Goal: Task Accomplishment & Management: Complete application form

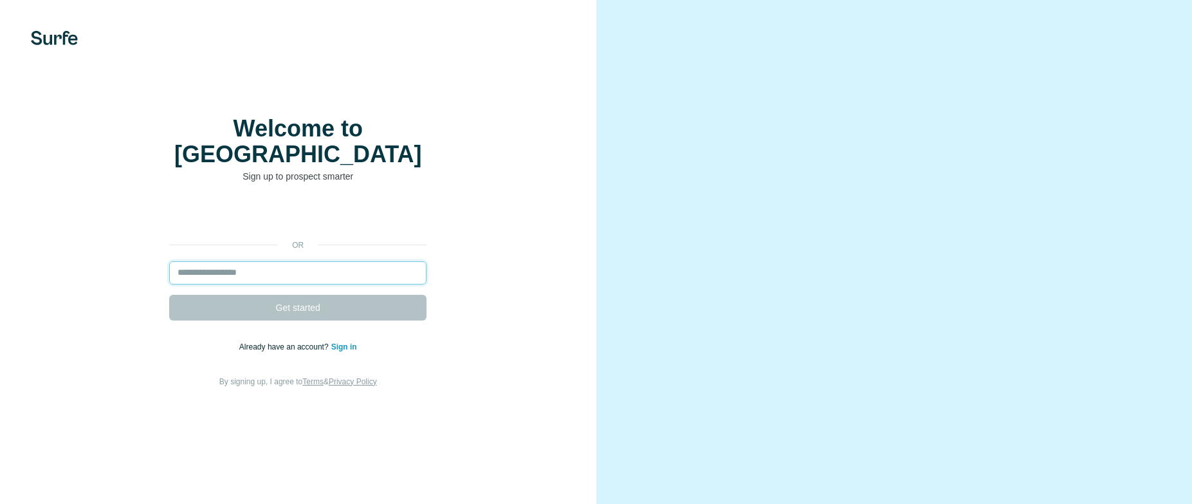
click at [327, 284] on input "email" at bounding box center [297, 272] width 257 height 23
click at [366, 284] on input "email" at bounding box center [297, 272] width 257 height 23
click at [350, 351] on link "Sign in" at bounding box center [344, 346] width 26 height 9
